Goal: Check status: Check status

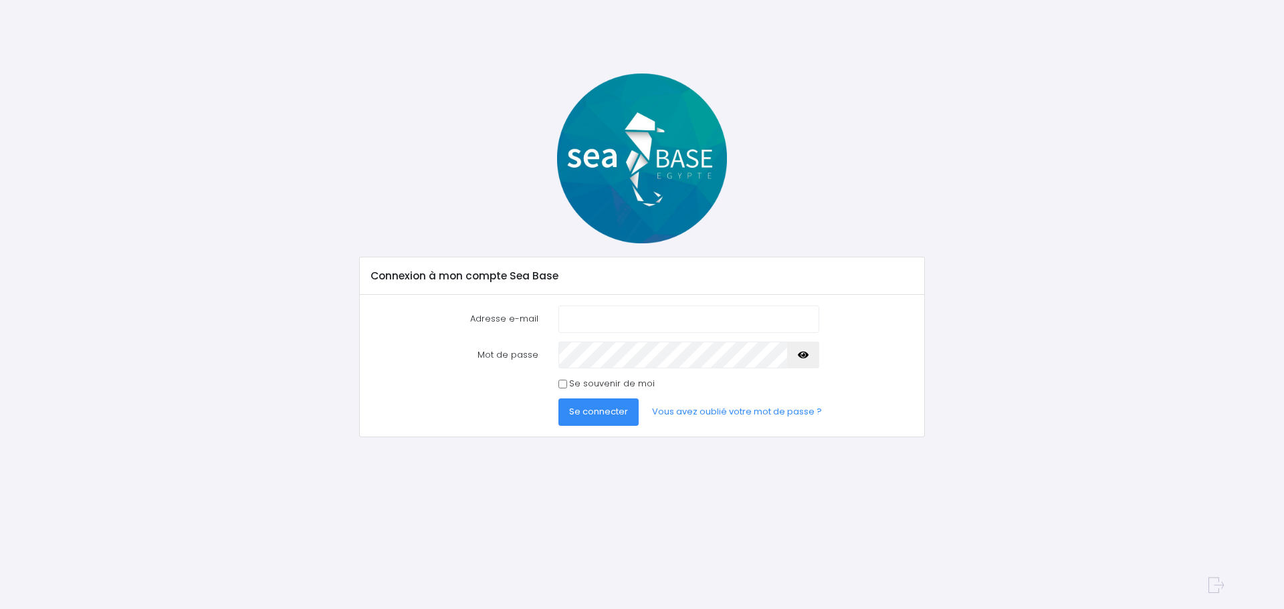
click at [620, 325] on input "Adresse e-mail" at bounding box center [688, 319] width 261 height 27
type input "[EMAIL_ADDRESS][DOMAIN_NAME]"
click at [605, 408] on span "Se connecter" at bounding box center [598, 411] width 59 height 13
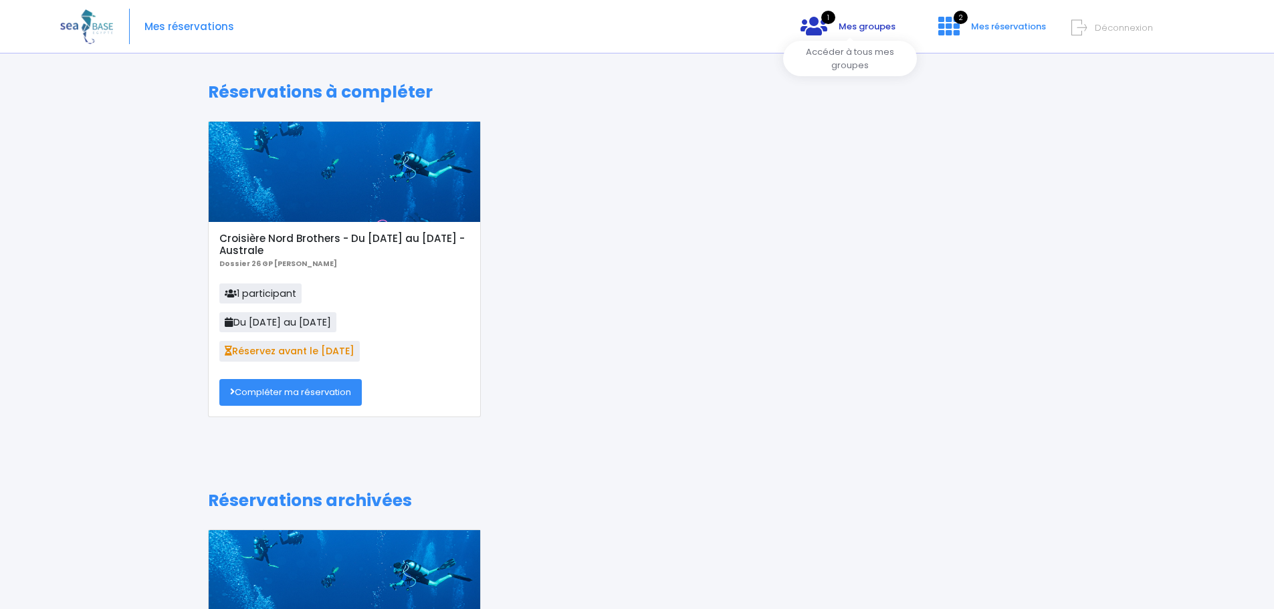
click at [847, 27] on span "Mes groupes" at bounding box center [867, 26] width 57 height 13
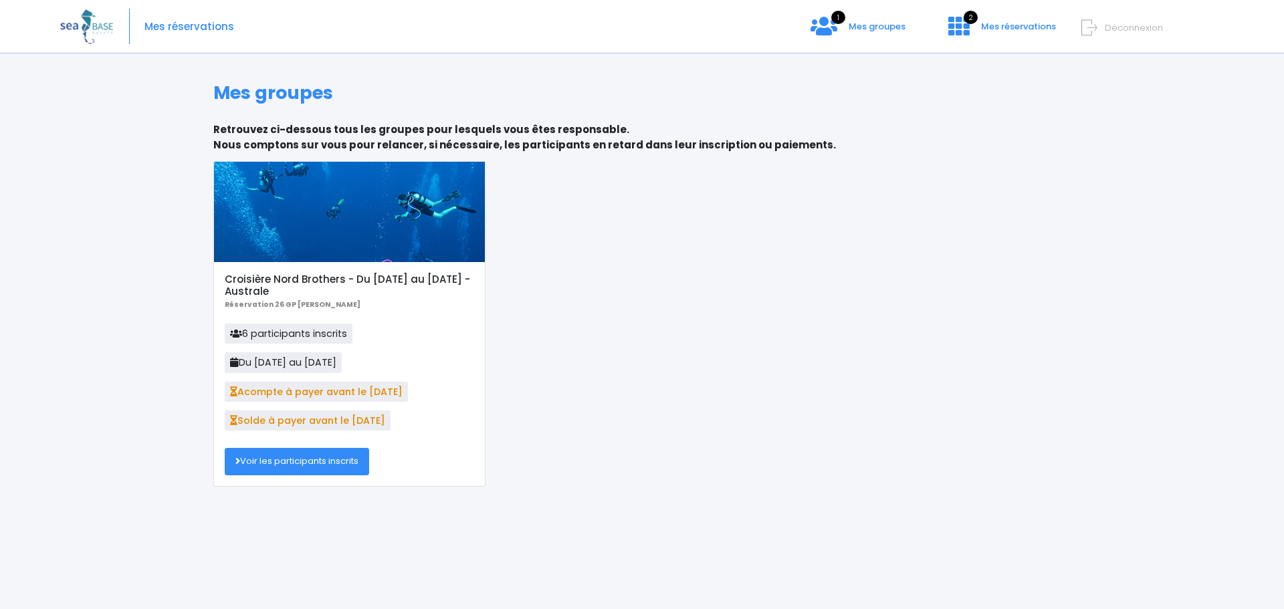
click at [301, 476] on div "Croisière Nord Brothers - Du [DATE] au [DATE] - Australe Réservation 26 GP [PER…" at bounding box center [350, 374] width 272 height 224
click at [310, 467] on link "Voir les participants inscrits" at bounding box center [297, 461] width 144 height 27
